Goal: Obtain resource: Obtain resource

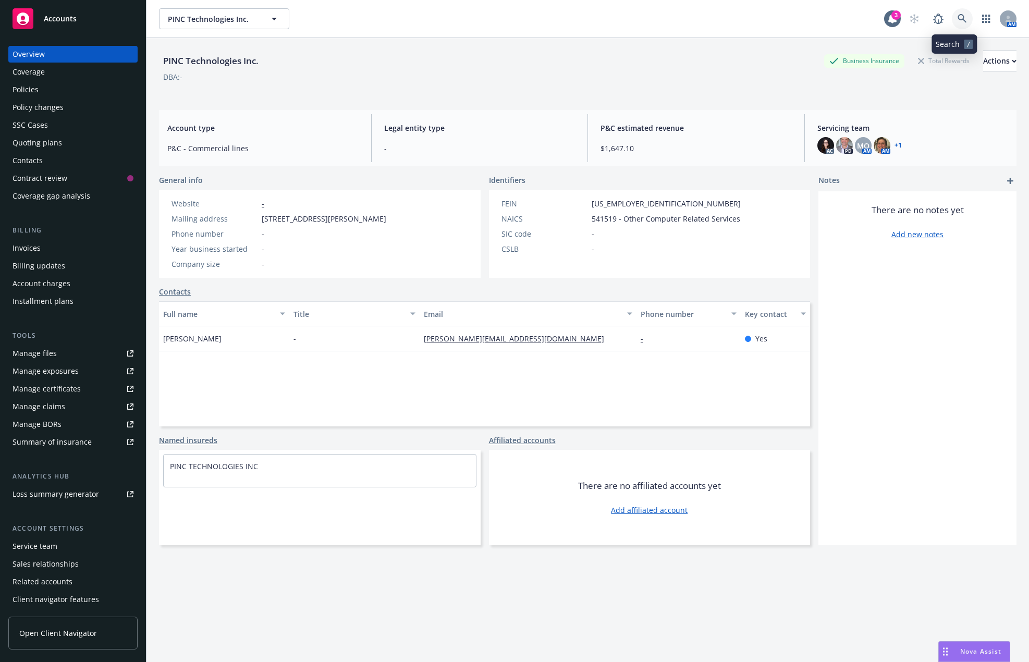
click at [957, 15] on icon at bounding box center [961, 18] width 9 height 9
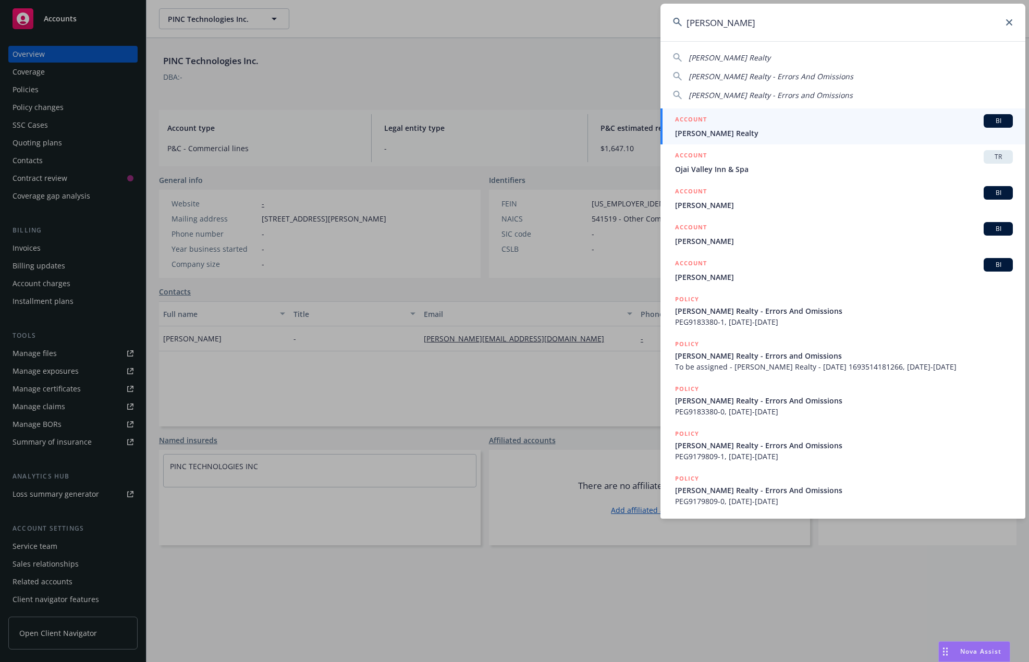
type input "[PERSON_NAME]"
click at [752, 127] on div "ACCOUNT BI" at bounding box center [844, 121] width 338 height 14
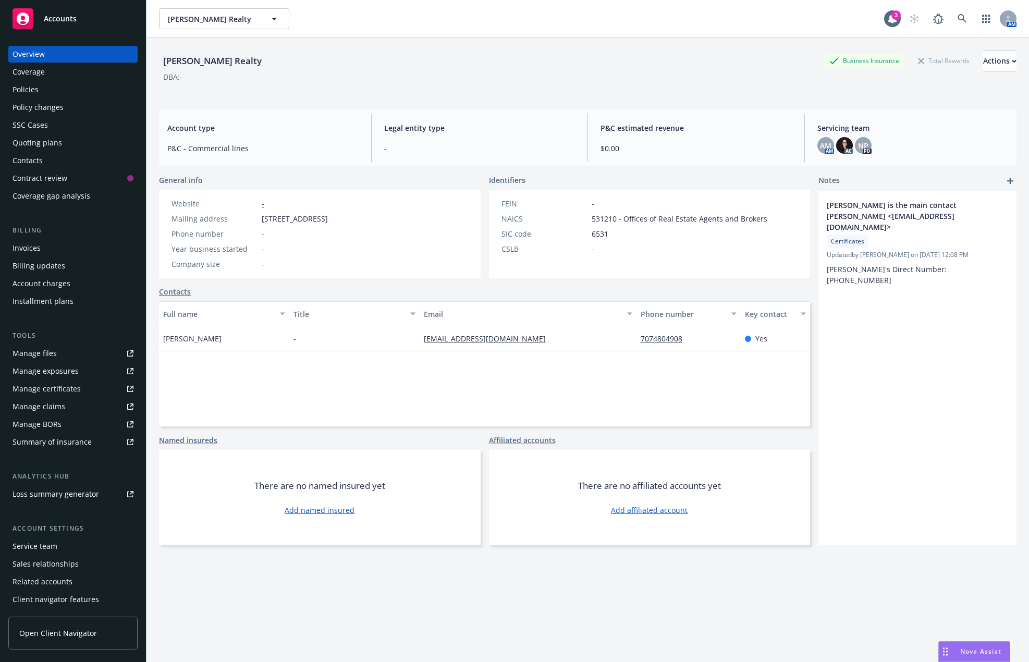
click at [59, 90] on div "Policies" at bounding box center [73, 89] width 121 height 17
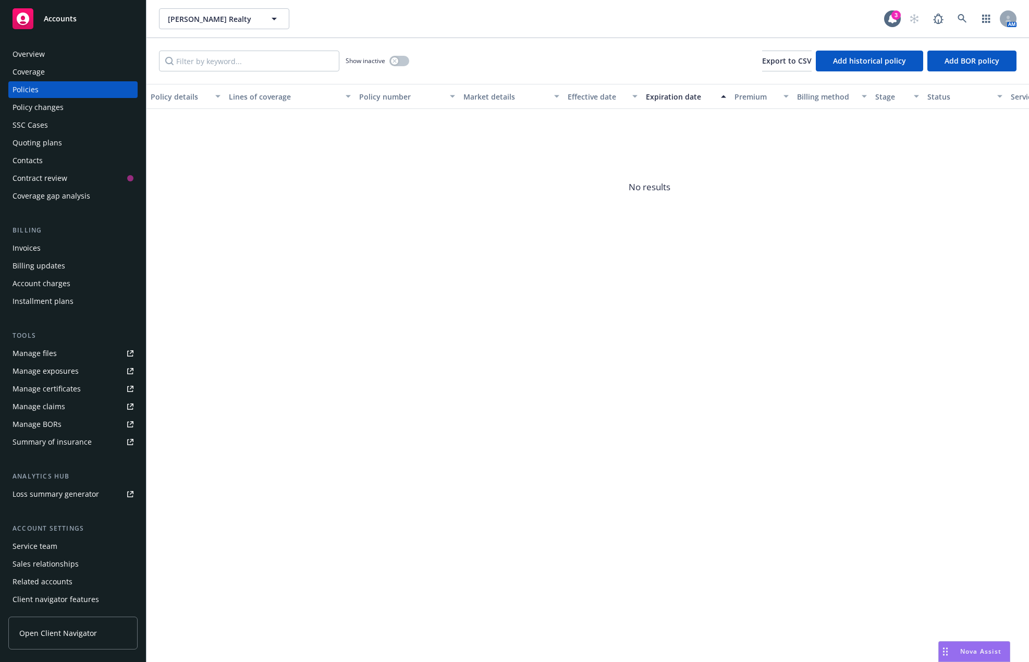
click at [931, 201] on span "No results" at bounding box center [649, 187] width 1006 height 156
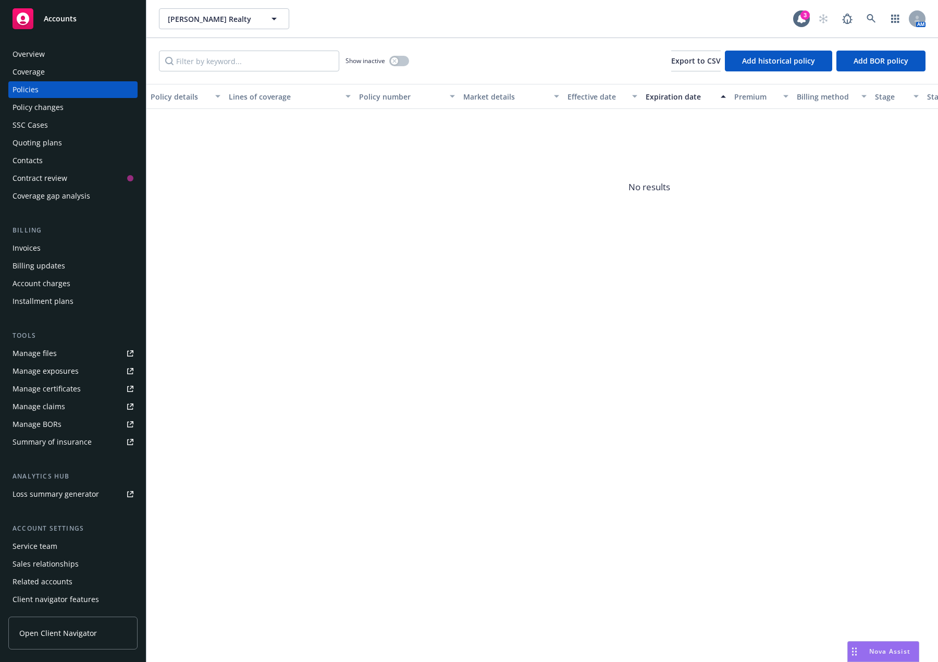
click at [71, 166] on div "Contacts" at bounding box center [73, 160] width 121 height 17
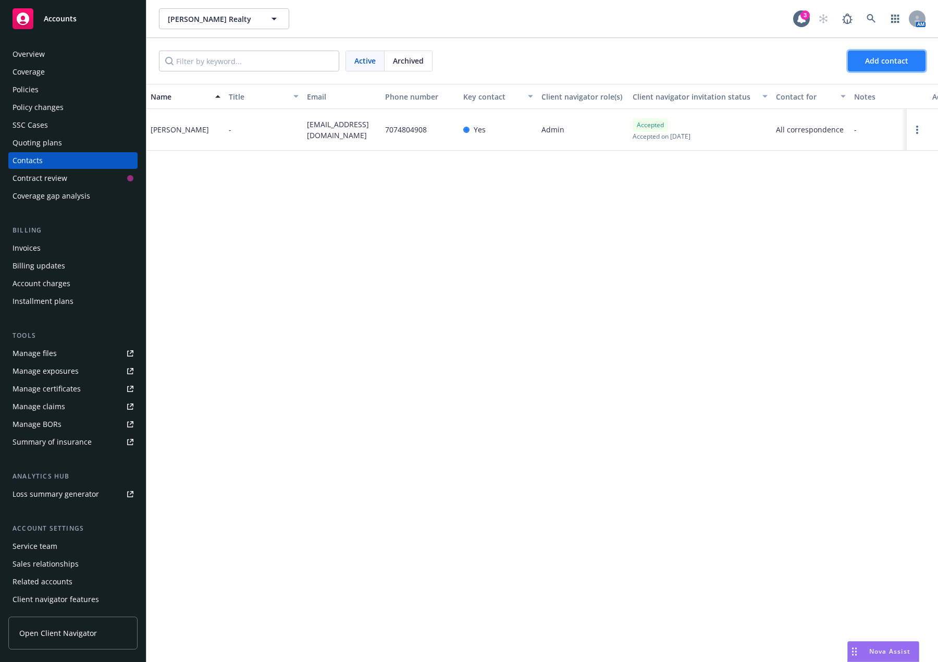
click at [869, 60] on span "Add contact" at bounding box center [886, 61] width 43 height 10
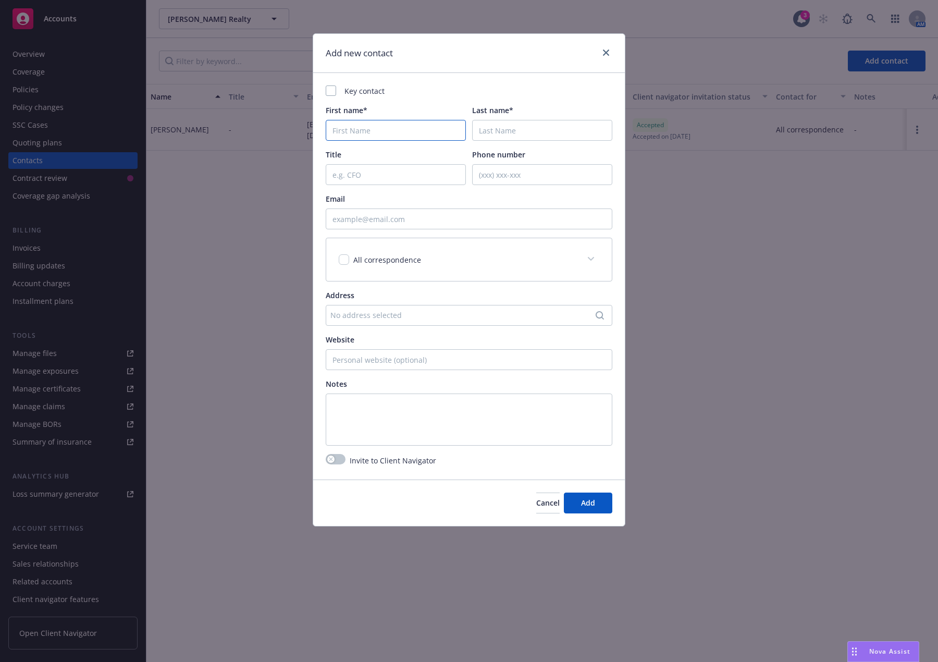
click at [411, 137] on input "First name*" at bounding box center [396, 130] width 140 height 21
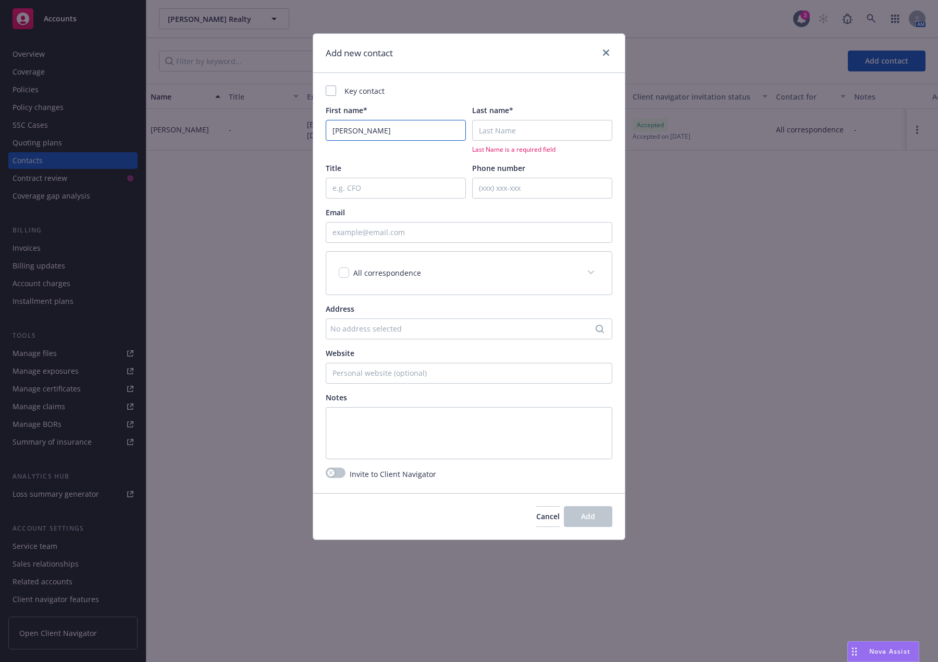
type input "[PERSON_NAME]"
click at [435, 225] on input "Email" at bounding box center [469, 232] width 287 height 21
click at [506, 180] on input "Phone number" at bounding box center [542, 188] width 140 height 21
click at [407, 234] on input "Email" at bounding box center [469, 232] width 287 height 21
click at [379, 226] on input "Email" at bounding box center [469, 232] width 287 height 21
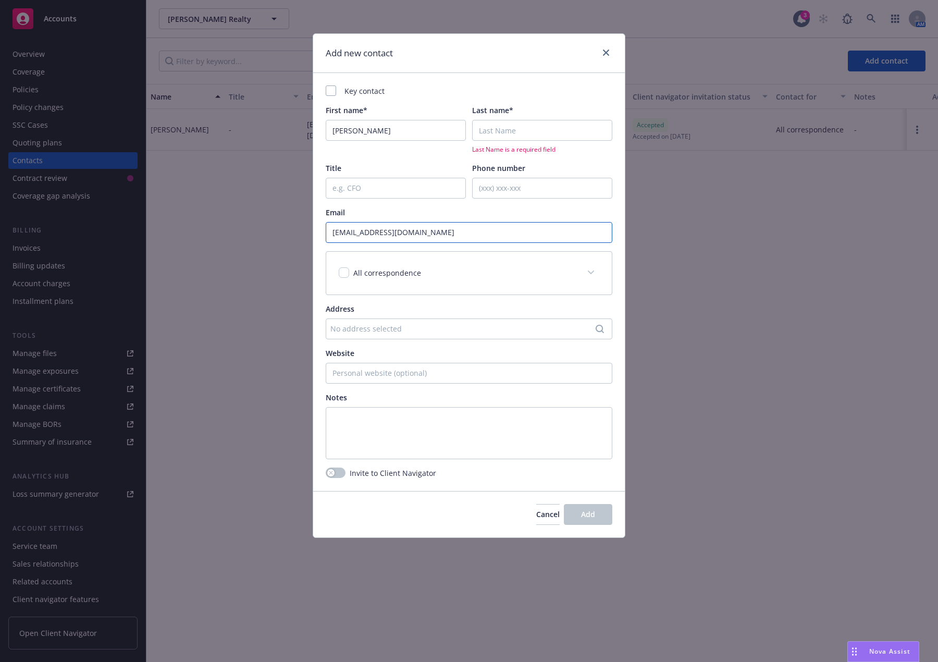
type input "[EMAIL_ADDRESS][DOMAIN_NAME]"
click at [422, 212] on div "Email" at bounding box center [469, 212] width 287 height 11
click at [501, 194] on input "Phone number" at bounding box center [542, 188] width 140 height 21
click at [549, 129] on input "Last name*" at bounding box center [542, 130] width 140 height 21
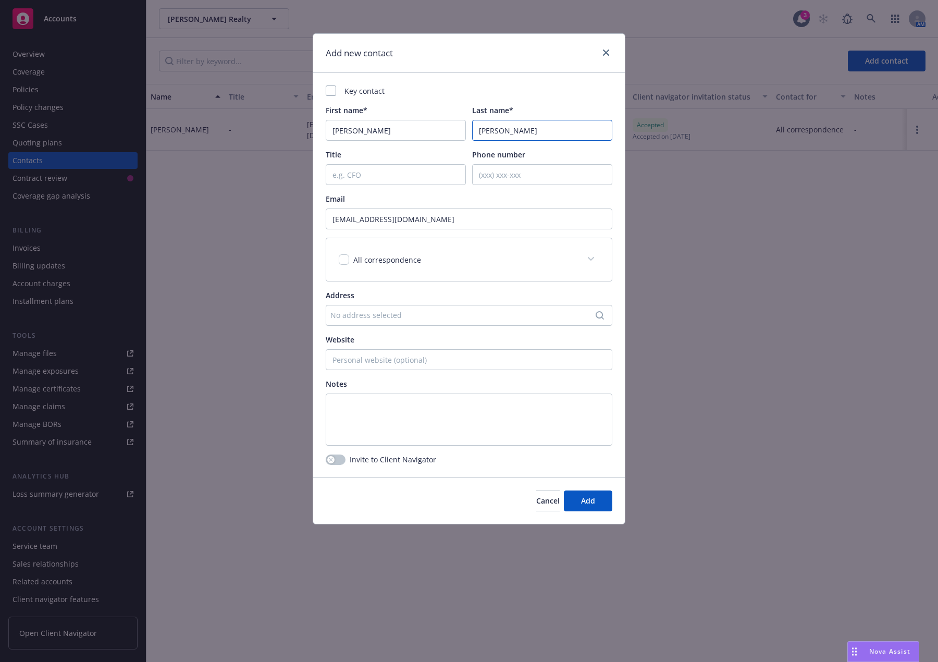
type input "[PERSON_NAME]"
click at [506, 180] on input "Phone number" at bounding box center [542, 174] width 140 height 21
type input "7072467394"
click at [346, 255] on input "checkbox" at bounding box center [344, 259] width 10 height 10
checkbox input "true"
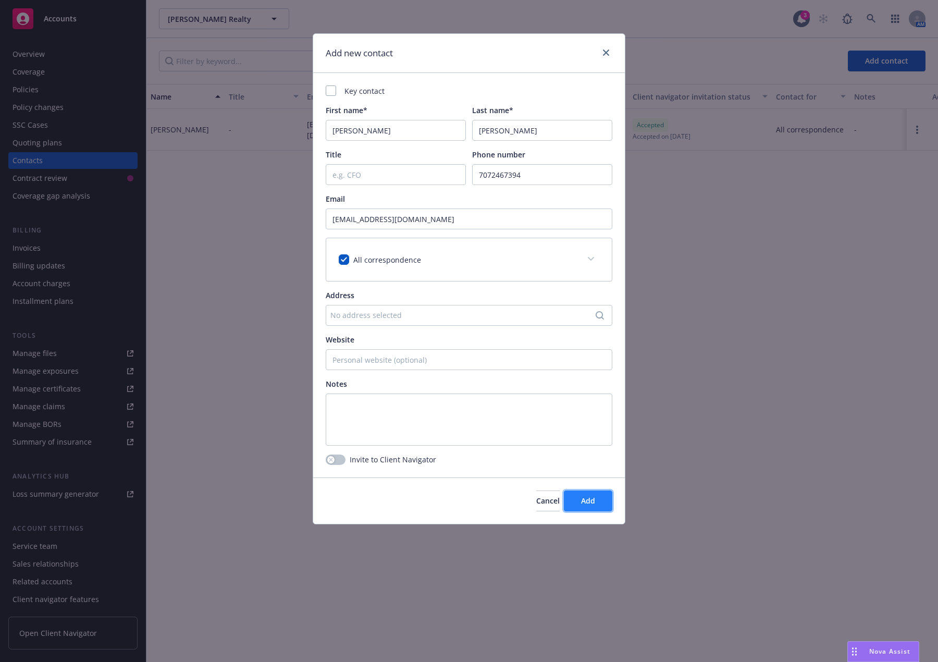
click at [581, 492] on button "Add" at bounding box center [588, 500] width 48 height 21
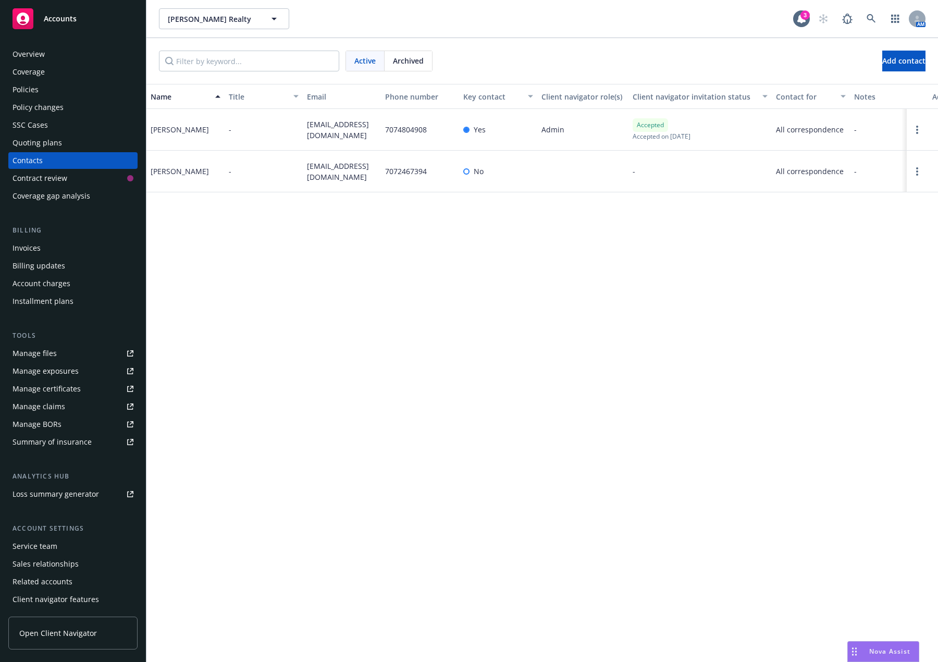
click at [113, 93] on div "Policies" at bounding box center [73, 89] width 121 height 17
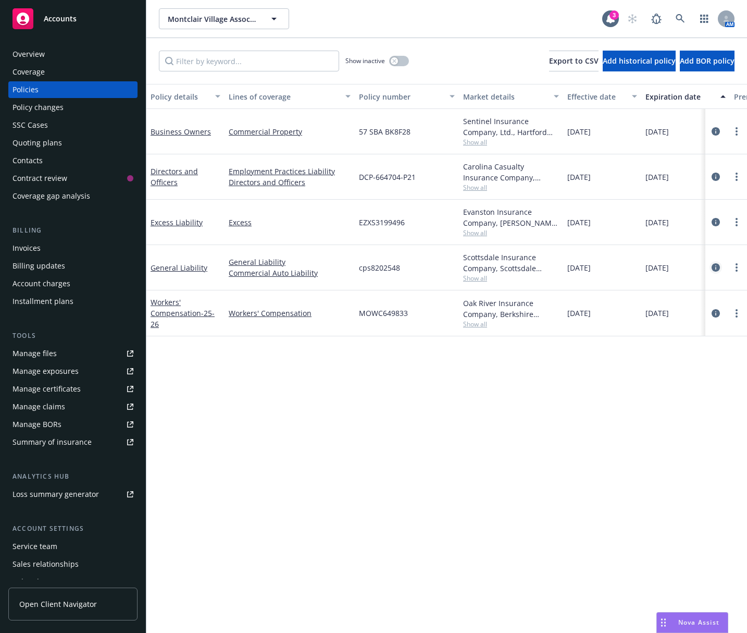
click at [713, 268] on icon "circleInformation" at bounding box center [716, 267] width 8 height 8
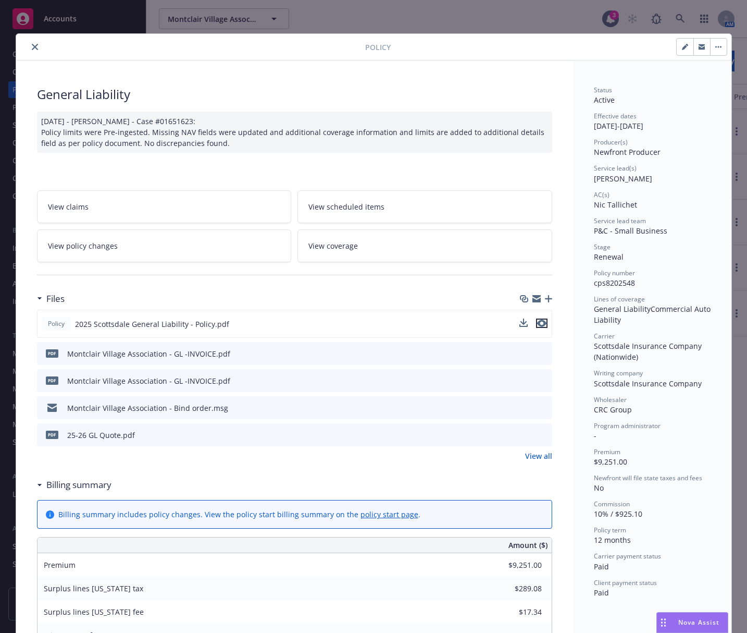
click at [540, 324] on icon "preview file" at bounding box center [541, 322] width 9 height 7
click at [32, 49] on icon "close" at bounding box center [35, 47] width 6 height 6
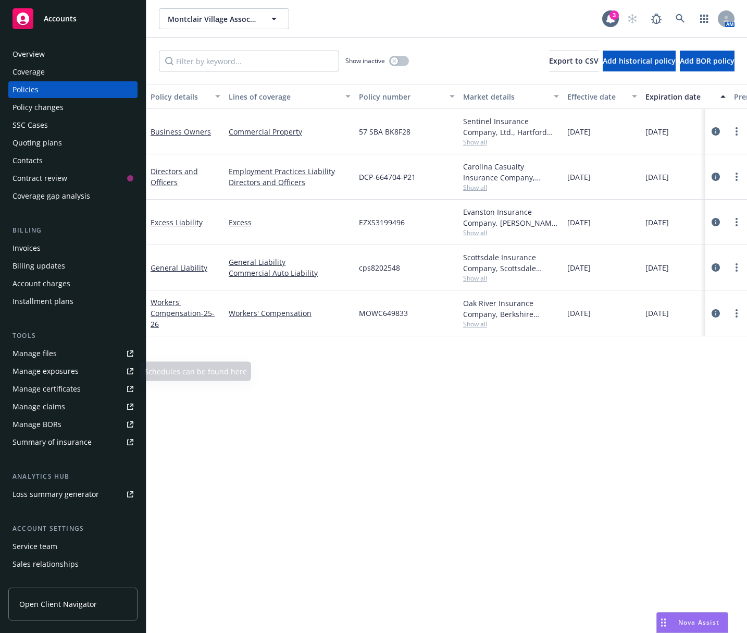
click at [82, 394] on link "Manage certificates" at bounding box center [72, 388] width 129 height 17
drag, startPoint x: 409, startPoint y: 267, endPoint x: 355, endPoint y: 269, distance: 54.2
click at [355, 269] on div "cps8202548" at bounding box center [407, 267] width 104 height 45
copy span "cps8202548"
click at [717, 265] on icon "circleInformation" at bounding box center [716, 267] width 8 height 8
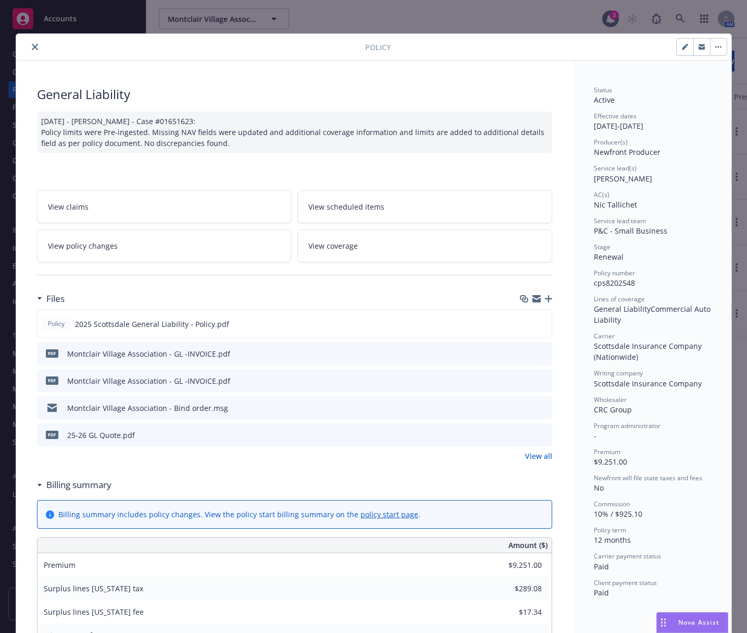
scroll to position [31, 0]
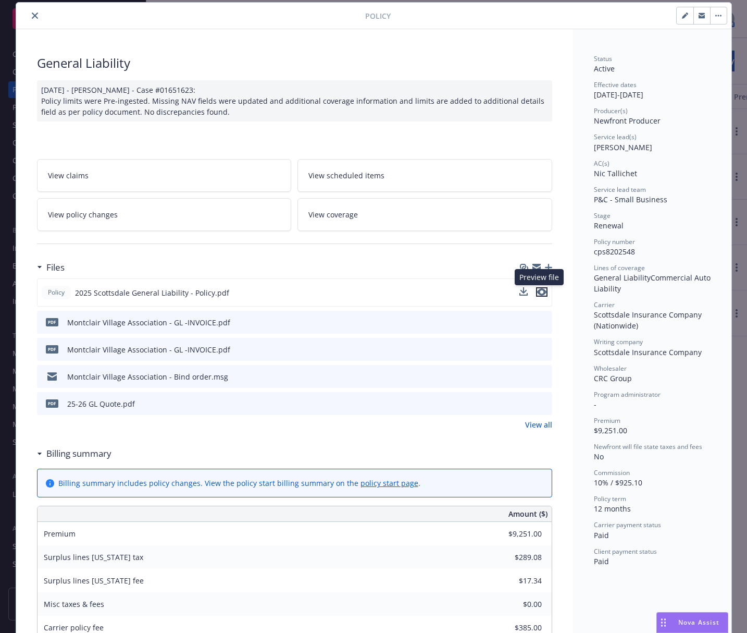
click at [540, 294] on icon "preview file" at bounding box center [541, 291] width 9 height 7
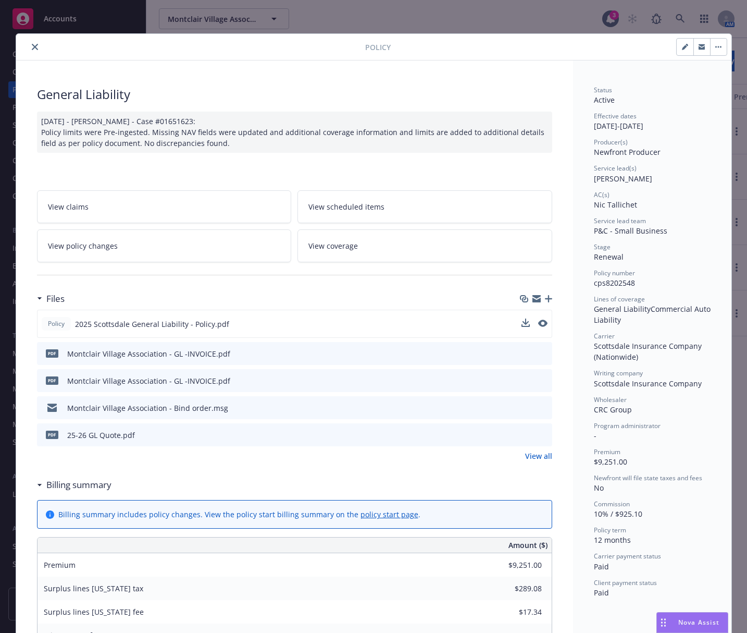
click at [35, 45] on button "close" at bounding box center [35, 47] width 13 height 13
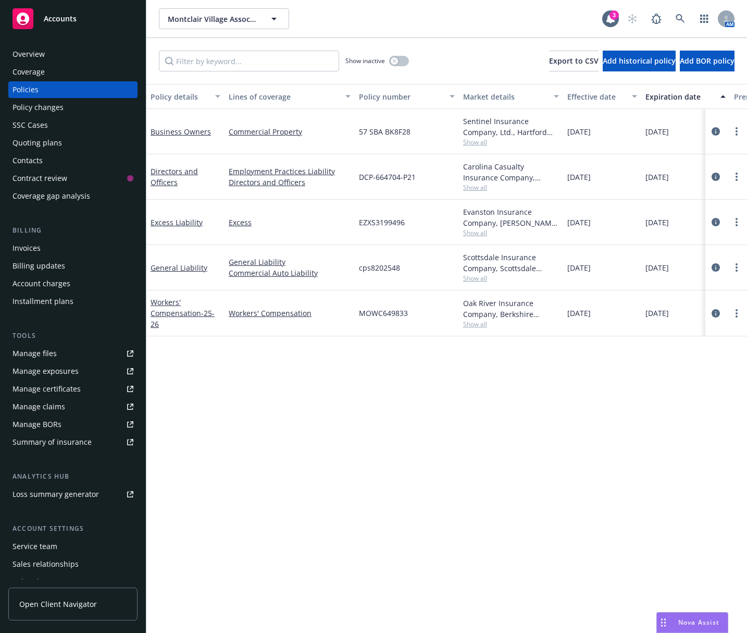
click at [97, 58] on div "Overview" at bounding box center [73, 54] width 121 height 17
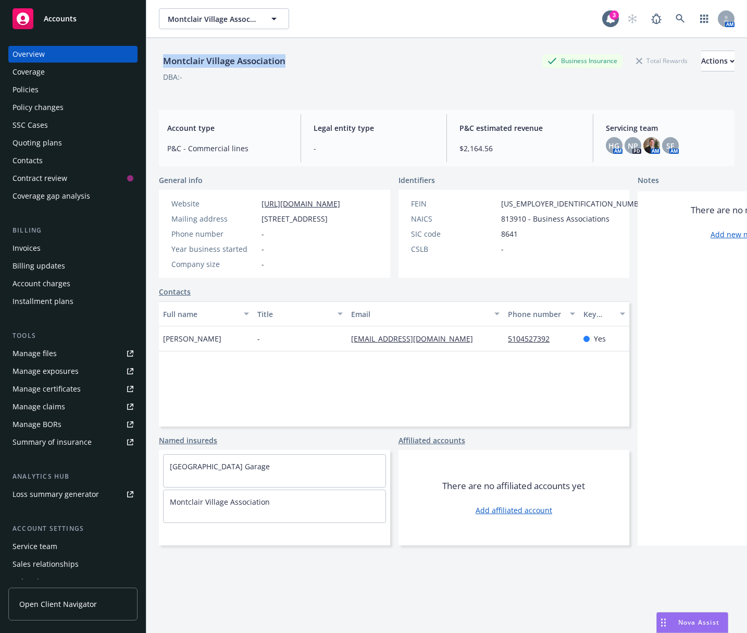
drag, startPoint x: 298, startPoint y: 62, endPoint x: 162, endPoint y: 63, distance: 136.0
click at [162, 63] on div "Montclair Village Association Business Insurance Total Rewards Actions" at bounding box center [447, 61] width 576 height 21
copy div "Montclair Village Association"
click at [94, 85] on div "Policies" at bounding box center [73, 89] width 121 height 17
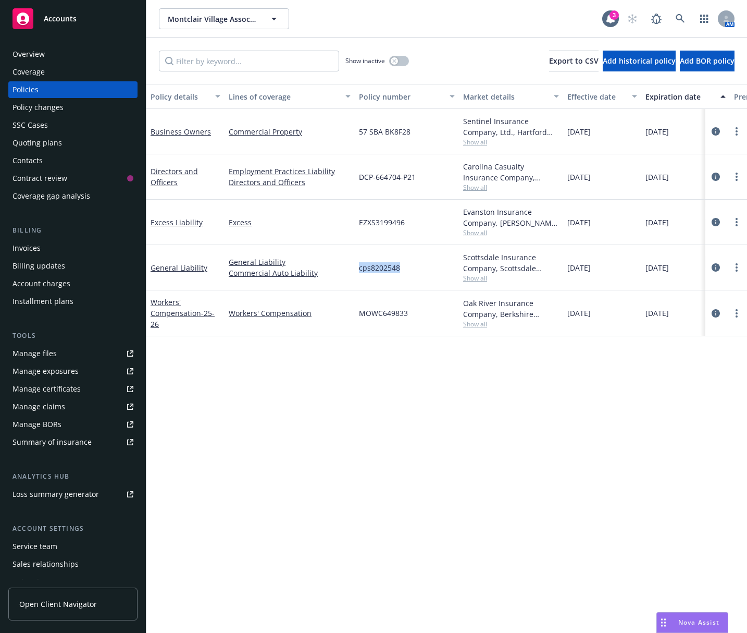
drag, startPoint x: 402, startPoint y: 266, endPoint x: 360, endPoint y: 275, distance: 43.0
click at [360, 275] on div "cps8202548" at bounding box center [407, 267] width 104 height 45
copy span "cps8202548"
